Goal: Information Seeking & Learning: Learn about a topic

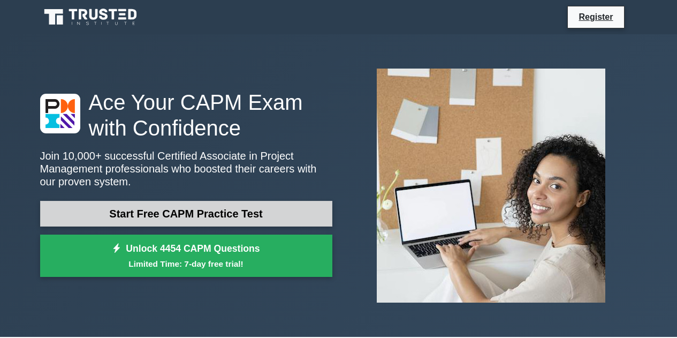
click at [277, 218] on link "Start Free CAPM Practice Test" at bounding box center [186, 214] width 292 height 26
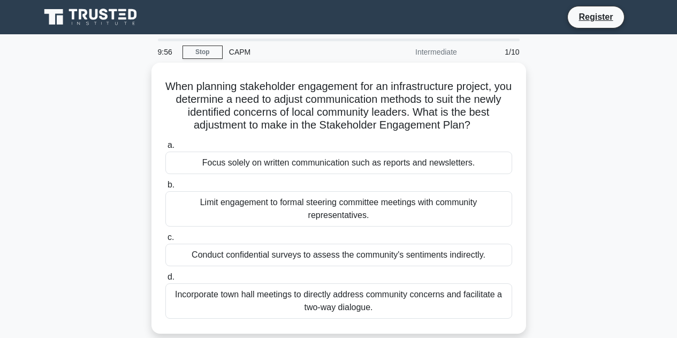
click at [277, 218] on div "Limit engagement to formal steering committee meetings with community represent…" at bounding box center [338, 208] width 347 height 35
click at [165, 188] on input "b. Limit engagement to formal steering committee meetings with community repres…" at bounding box center [165, 185] width 0 height 7
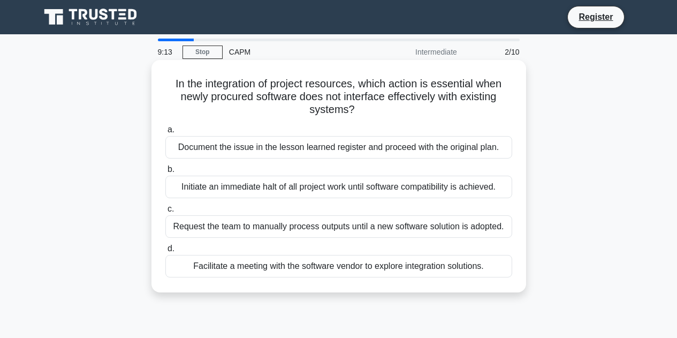
click at [382, 273] on div "Facilitate a meeting with the software vendor to explore integration solutions." at bounding box center [338, 266] width 347 height 22
click at [165, 252] on input "d. Facilitate a meeting with the software vendor to explore integration solutio…" at bounding box center [165, 248] width 0 height 7
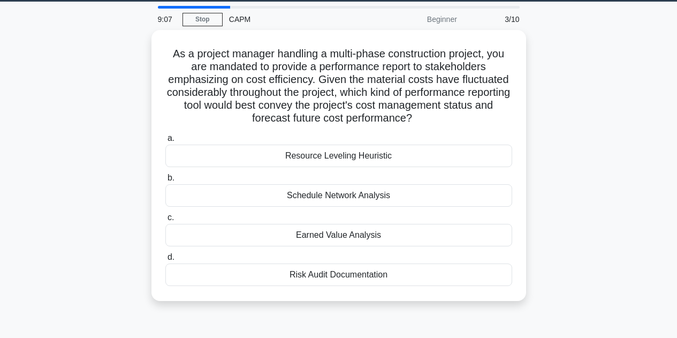
scroll to position [33, 0]
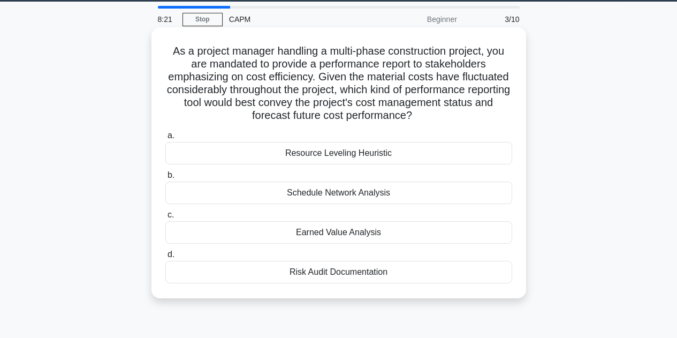
click at [390, 270] on div "Risk Audit Documentation" at bounding box center [338, 272] width 347 height 22
click at [165, 258] on input "d. Risk Audit Documentation" at bounding box center [165, 254] width 0 height 7
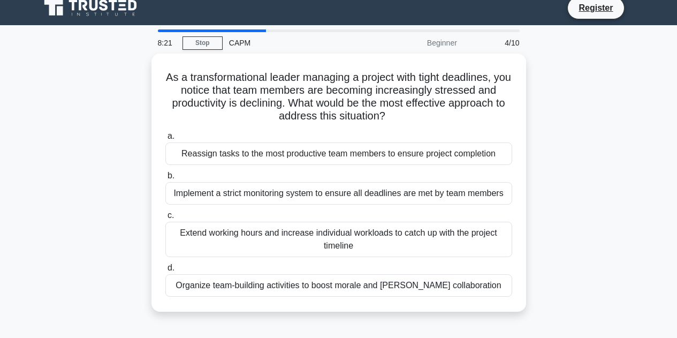
scroll to position [0, 0]
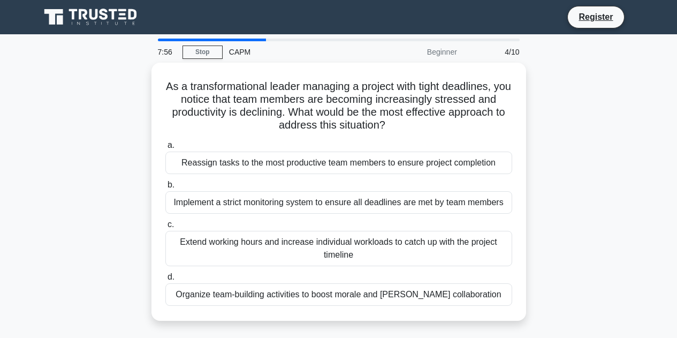
click at [560, 168] on div "As a transformational leader managing a project with tight deadlines, you notic…" at bounding box center [339, 198] width 610 height 271
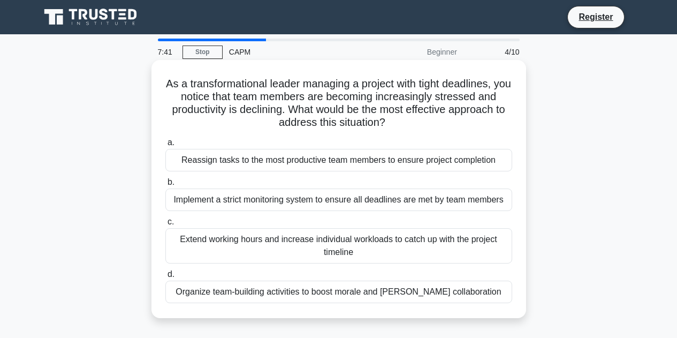
click at [419, 298] on div "Organize team-building activities to boost morale and foster collaboration" at bounding box center [338, 292] width 347 height 22
click at [165, 278] on input "d. Organize team-building activities to boost morale and foster collaboration" at bounding box center [165, 274] width 0 height 7
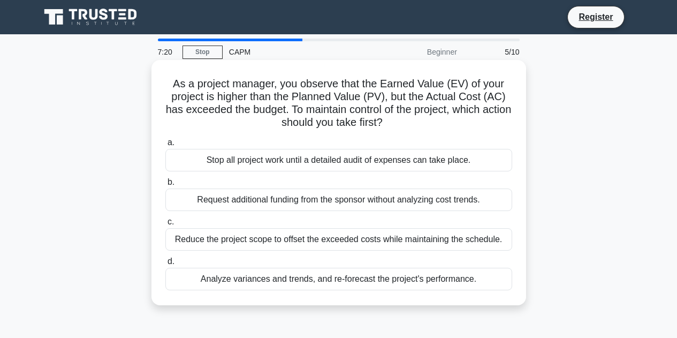
click at [422, 281] on div "Analyze variances and trends, and re-forecast the project's performance." at bounding box center [338, 279] width 347 height 22
click at [165, 265] on input "d. Analyze variances and trends, and re-forecast the project's performance." at bounding box center [165, 261] width 0 height 7
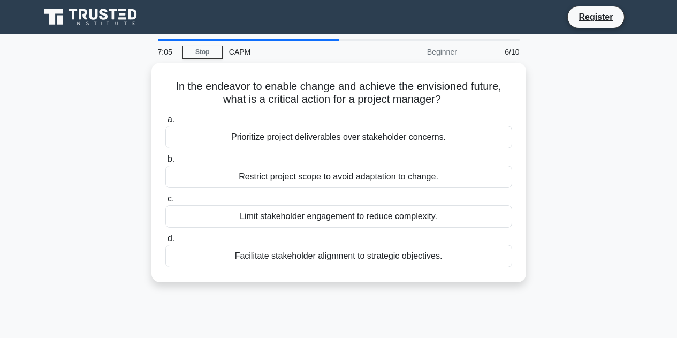
click at [597, 185] on div "In the endeavor to enable change and achieve the envisioned future, what is a c…" at bounding box center [339, 179] width 610 height 232
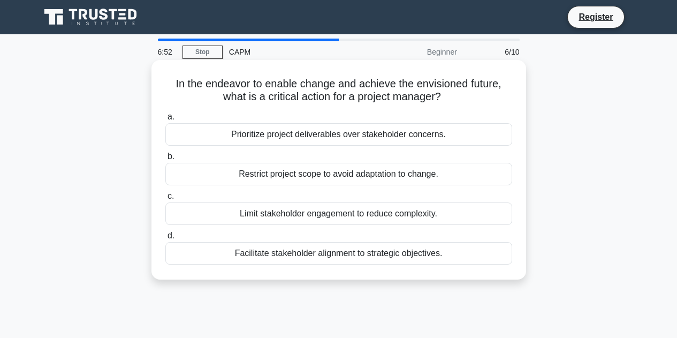
click at [443, 254] on div "Facilitate stakeholder alignment to strategic objectives." at bounding box center [338, 253] width 347 height 22
click at [165, 239] on input "d. Facilitate stakeholder alignment to strategic objectives." at bounding box center [165, 235] width 0 height 7
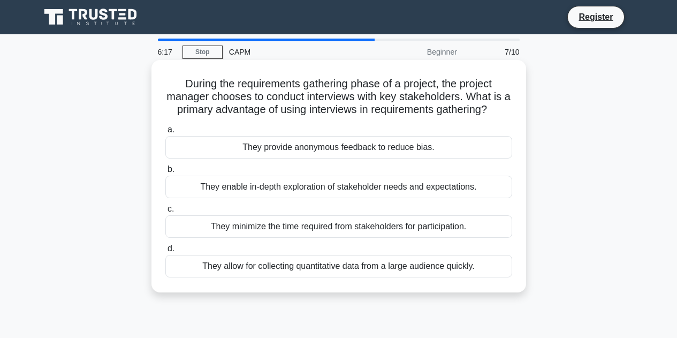
click at [474, 191] on div "They enable in-depth exploration of stakeholder needs and expectations." at bounding box center [338, 187] width 347 height 22
click at [165, 173] on input "b. They enable in-depth exploration of stakeholder needs and expectations." at bounding box center [165, 169] width 0 height 7
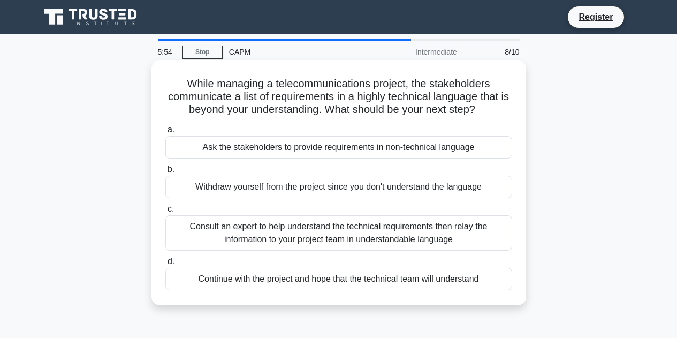
click at [443, 232] on div "Consult an expert to help understand the technical requirements then relay the …" at bounding box center [338, 232] width 347 height 35
click at [165, 213] on input "c. Consult an expert to help understand the technical requirements then relay t…" at bounding box center [165, 209] width 0 height 7
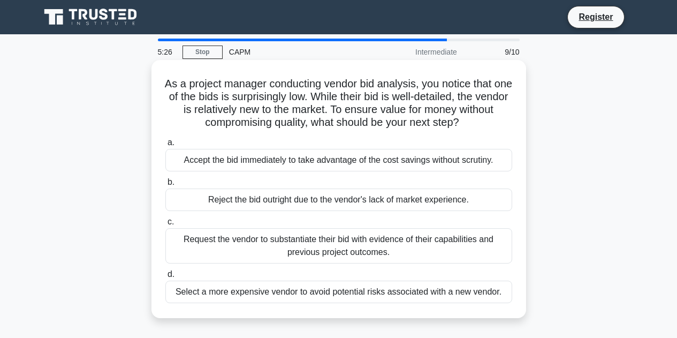
click at [452, 245] on div "Request the vendor to substantiate their bid with evidence of their capabilitie…" at bounding box center [338, 245] width 347 height 35
click at [165, 225] on input "c. Request the vendor to substantiate their bid with evidence of their capabili…" at bounding box center [165, 221] width 0 height 7
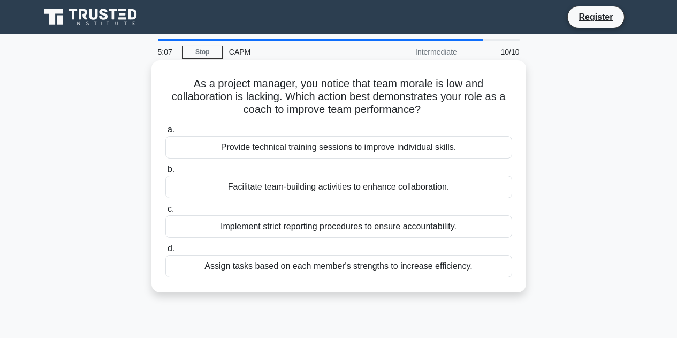
click at [463, 183] on div "Facilitate team-building activities to enhance collaboration." at bounding box center [338, 187] width 347 height 22
click at [165, 173] on input "b. Facilitate team-building activities to enhance collaboration." at bounding box center [165, 169] width 0 height 7
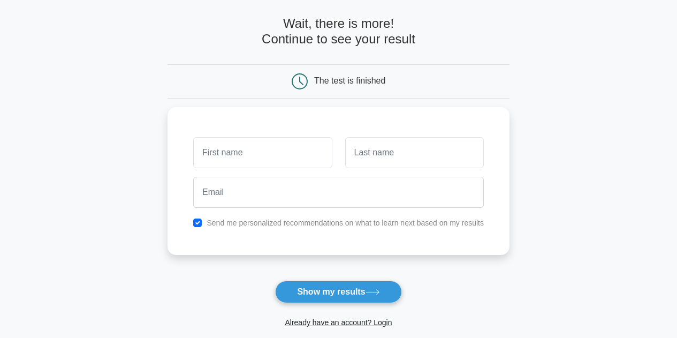
scroll to position [40, 0]
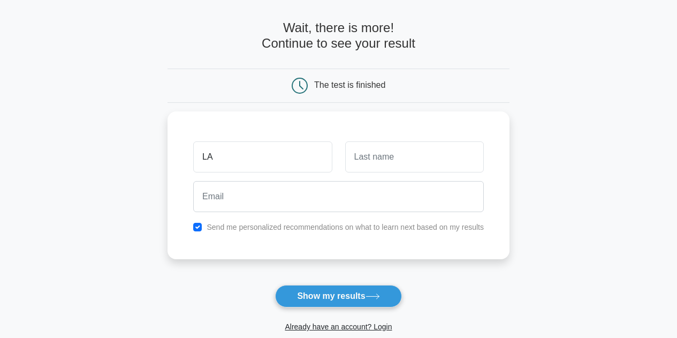
click at [275, 285] on button "Show my results" at bounding box center [338, 296] width 126 height 22
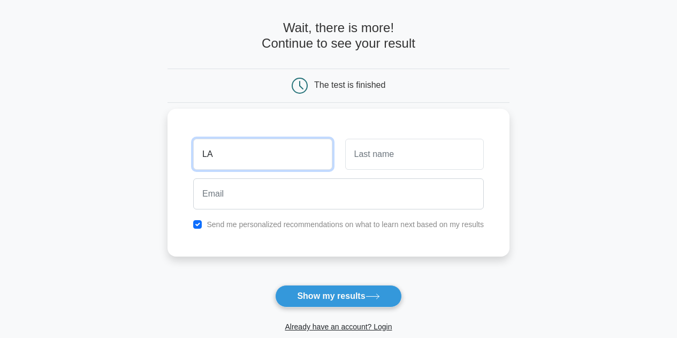
click at [326, 161] on input "LA" at bounding box center [262, 154] width 139 height 31
type input "Larissa"
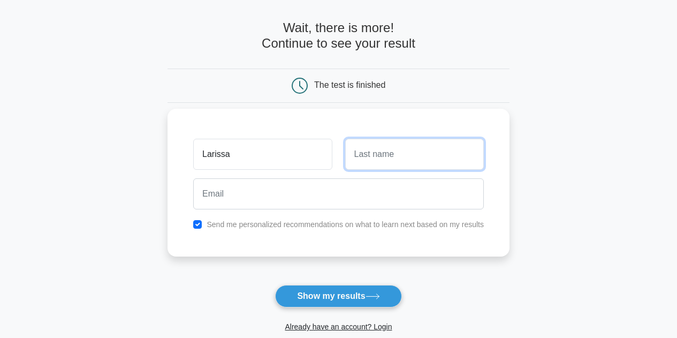
click at [403, 154] on input "text" at bounding box center [414, 154] width 139 height 31
type input "Dollander"
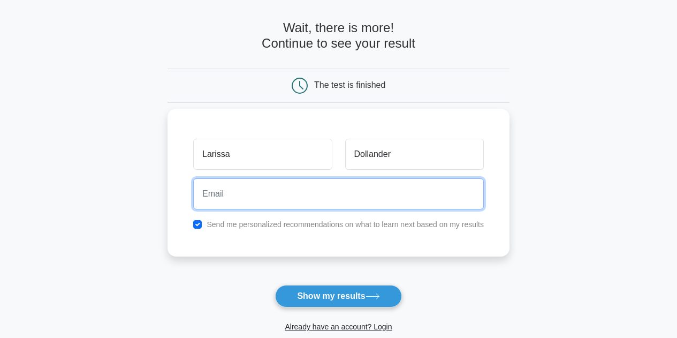
click at [352, 192] on input "email" at bounding box center [338, 193] width 291 height 31
type input "ldollander@gmail.com"
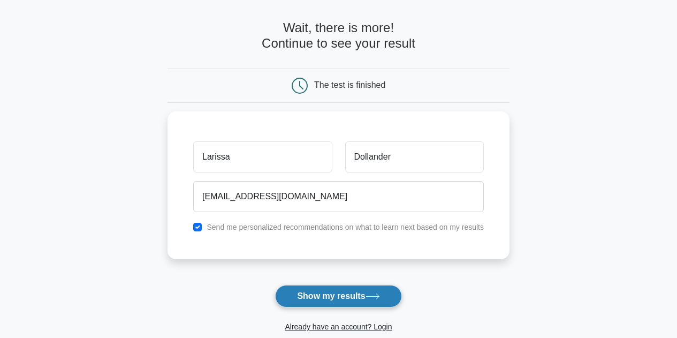
click at [337, 292] on button "Show my results" at bounding box center [338, 296] width 126 height 22
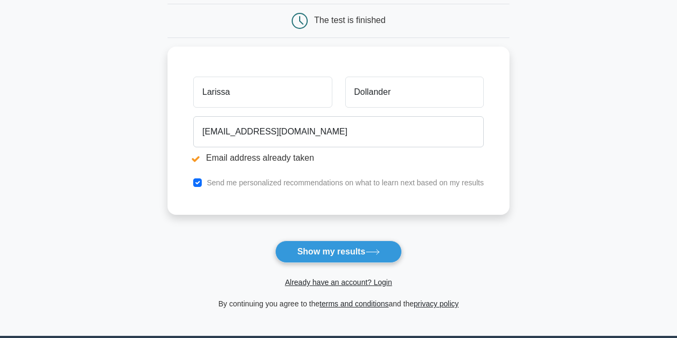
scroll to position [144, 0]
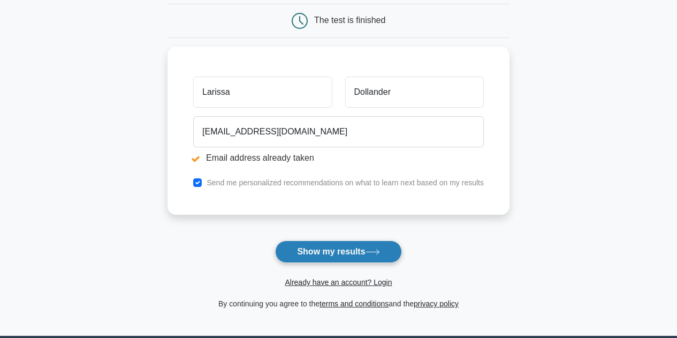
click at [357, 253] on button "Show my results" at bounding box center [338, 251] width 126 height 22
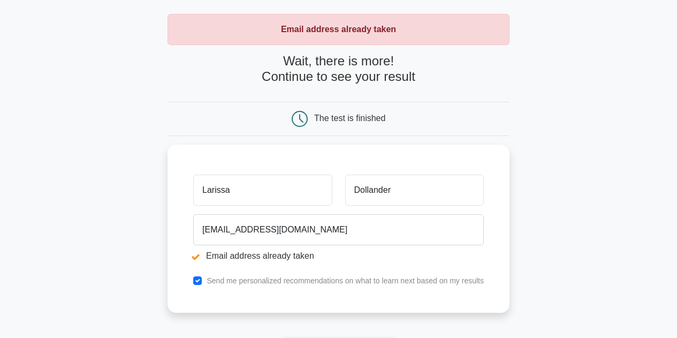
scroll to position [261, 0]
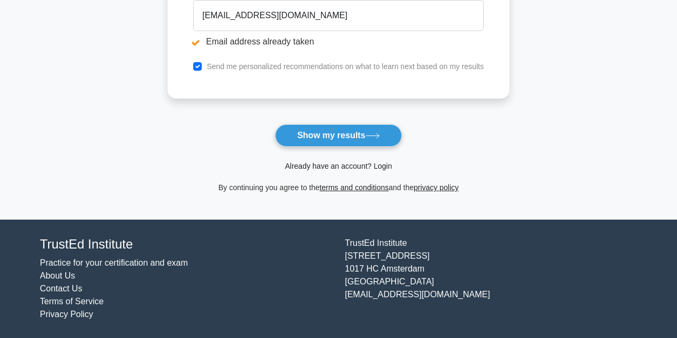
click at [382, 164] on link "Already have an account? Login" at bounding box center [338, 166] width 107 height 9
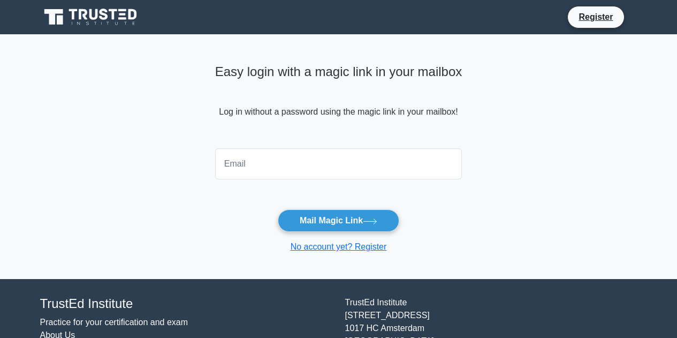
click at [343, 167] on input "email" at bounding box center [338, 163] width 247 height 31
type input "[EMAIL_ADDRESS][DOMAIN_NAME]"
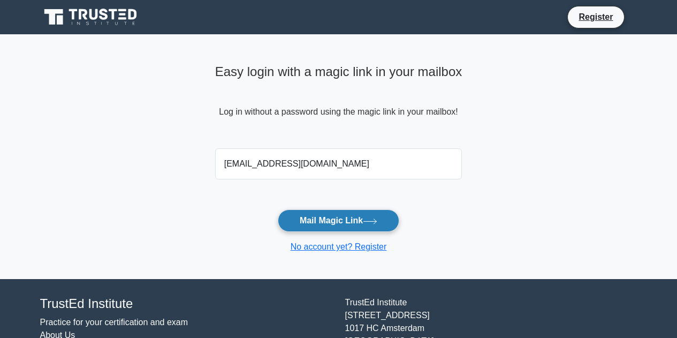
click at [361, 219] on button "Mail Magic Link" at bounding box center [339, 220] width 122 height 22
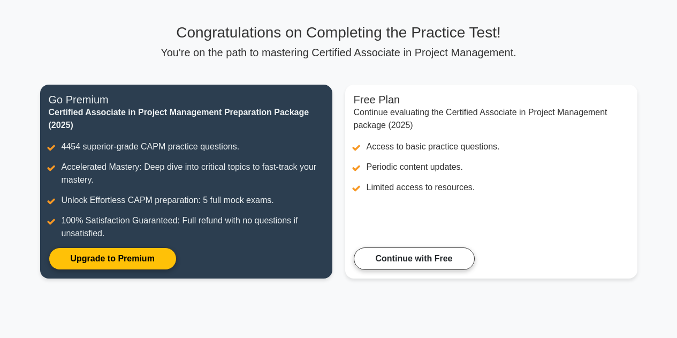
scroll to position [62, 0]
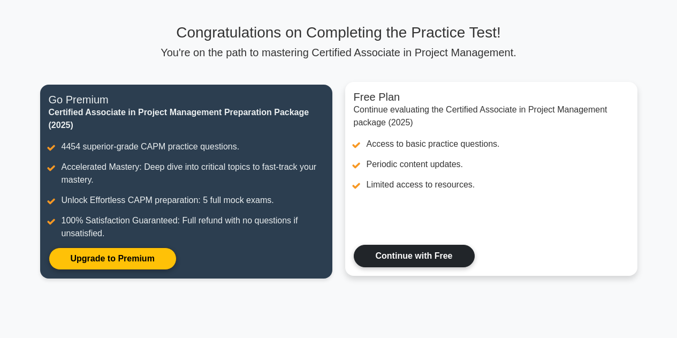
click at [417, 252] on link "Continue with Free" at bounding box center [414, 256] width 121 height 22
